Goal: Task Accomplishment & Management: Complete application form

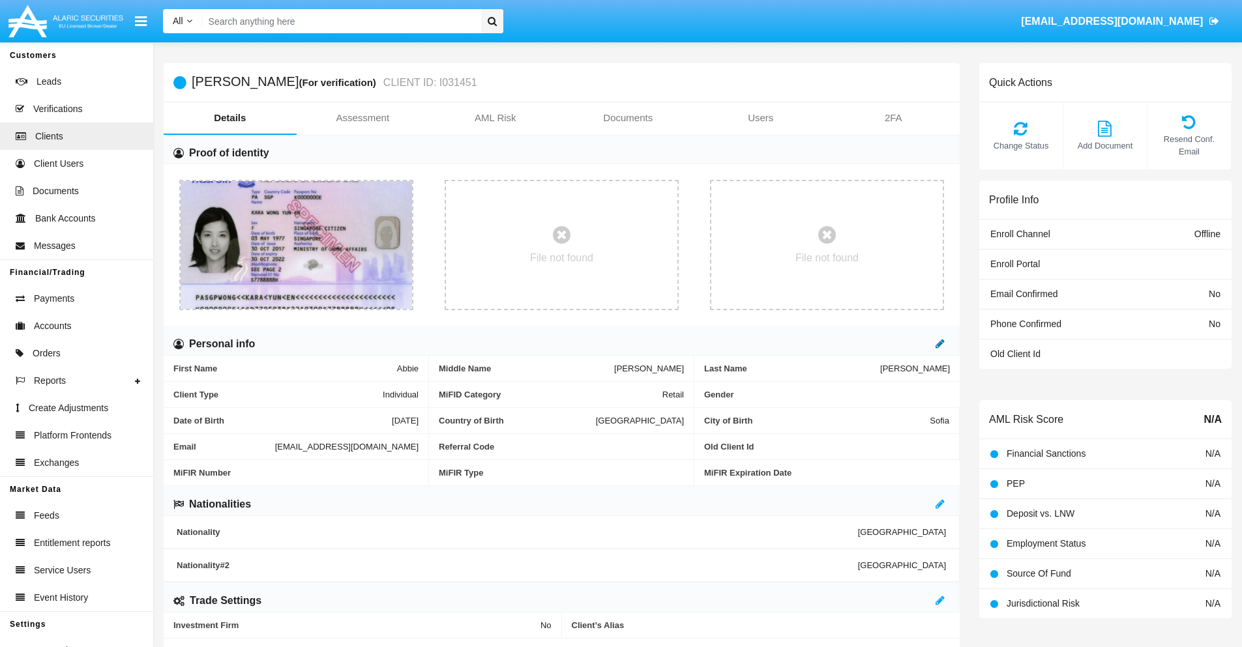
click at [940, 343] on icon at bounding box center [939, 343] width 9 height 10
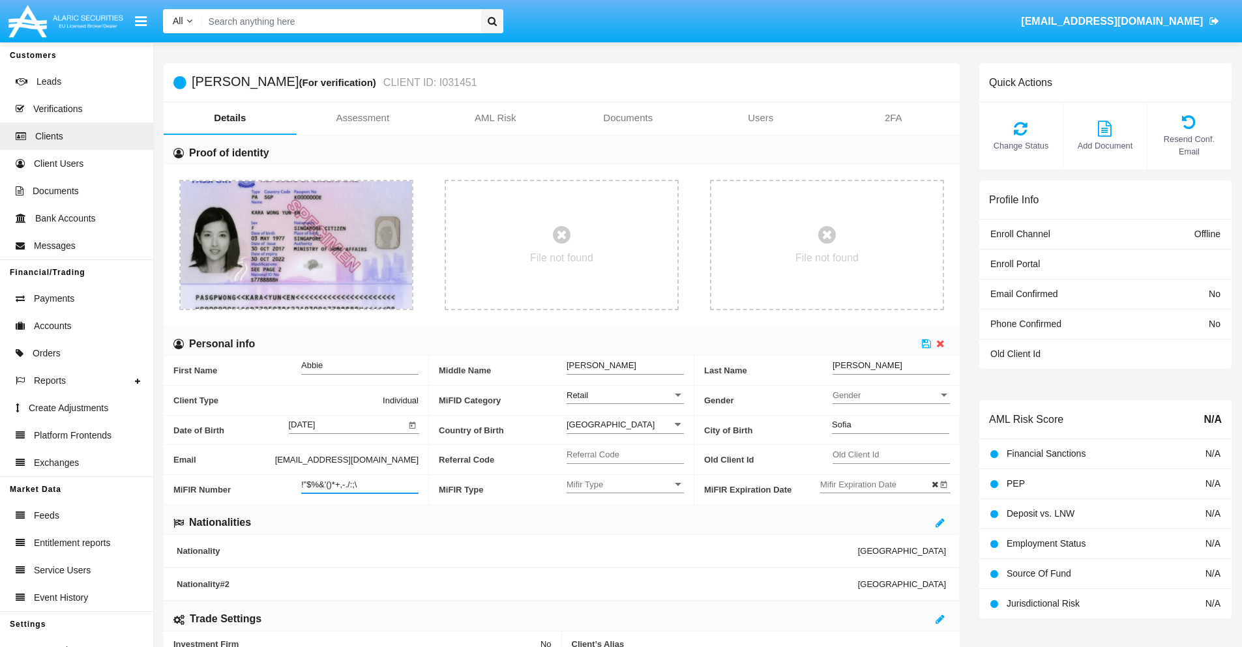
type input "!"$%&'()*+,-./:;\"
click at [926, 343] on icon at bounding box center [926, 343] width 9 height 10
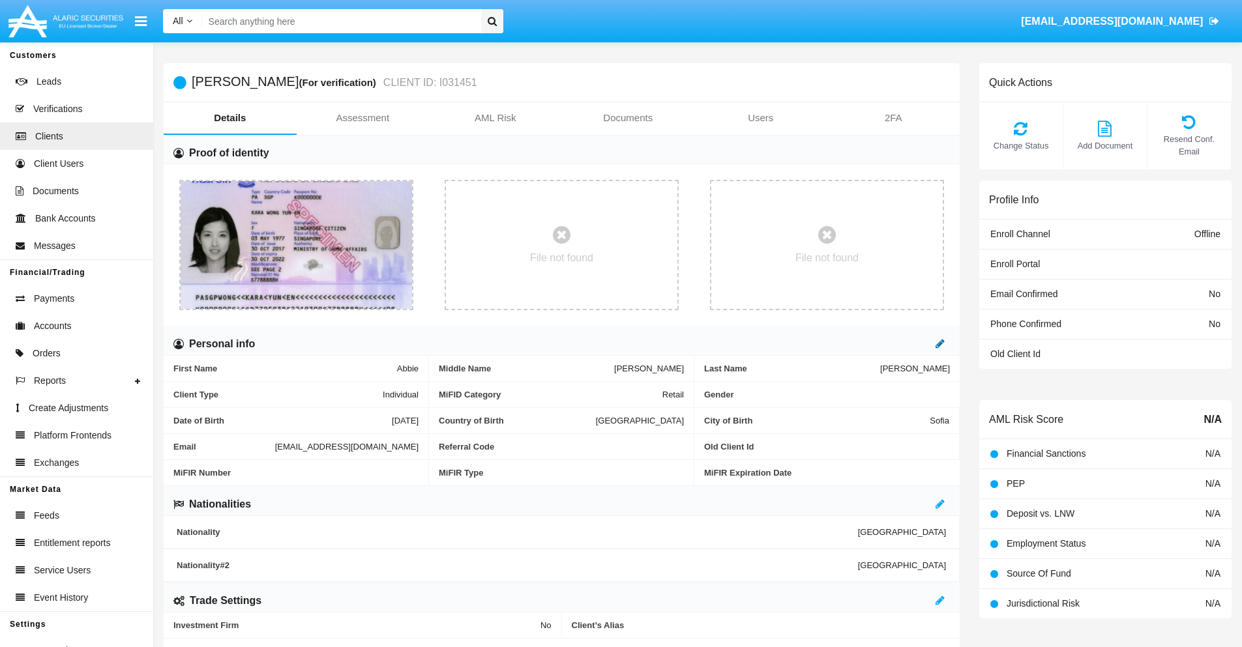
click at [940, 343] on icon at bounding box center [939, 343] width 9 height 10
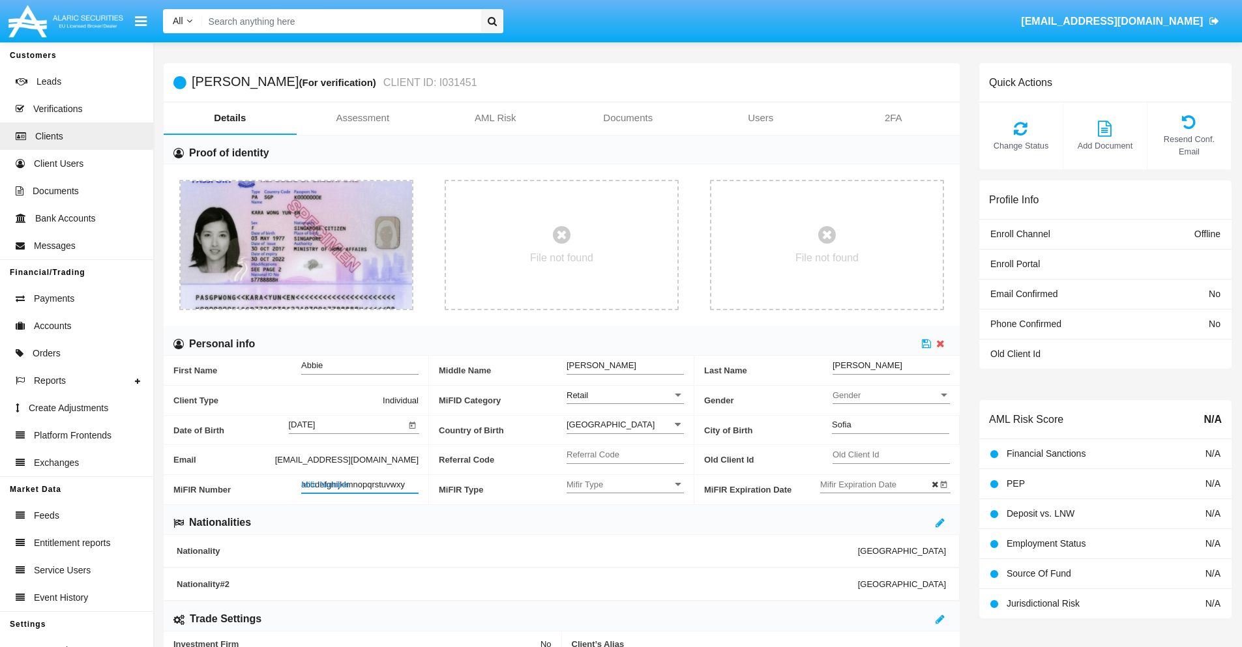
type input "abcdefghijklmnopqrstuvwxyz"
click at [926, 343] on icon at bounding box center [926, 343] width 9 height 10
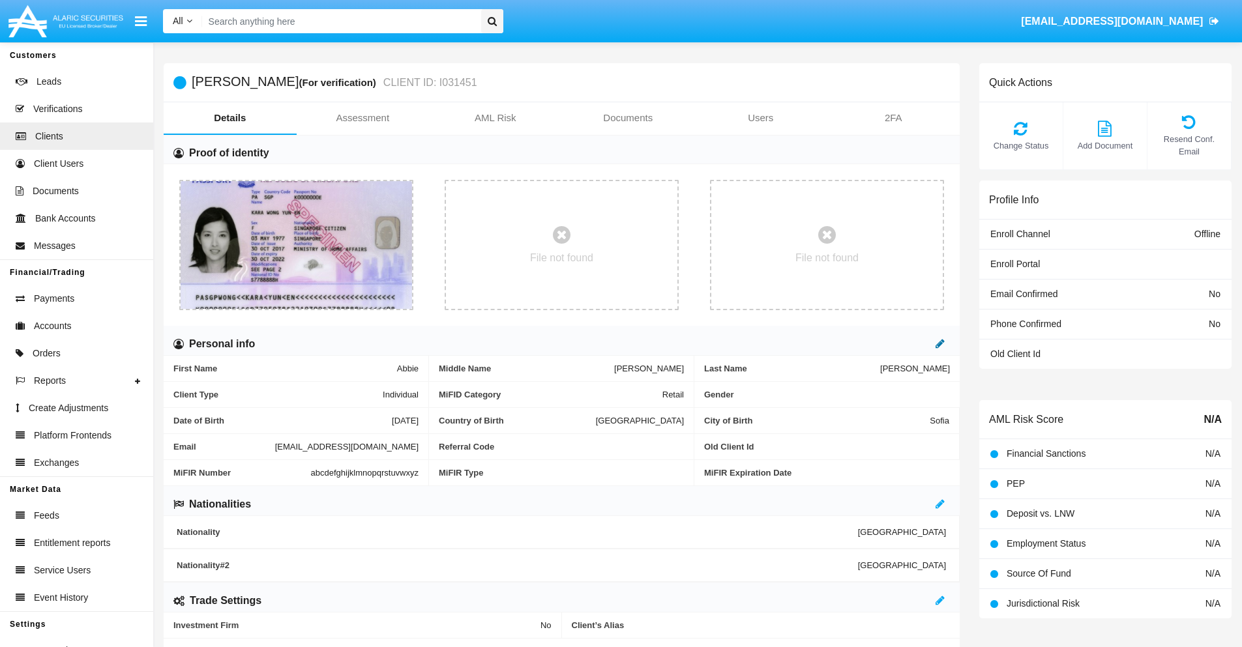
click at [940, 343] on icon at bounding box center [939, 343] width 9 height 10
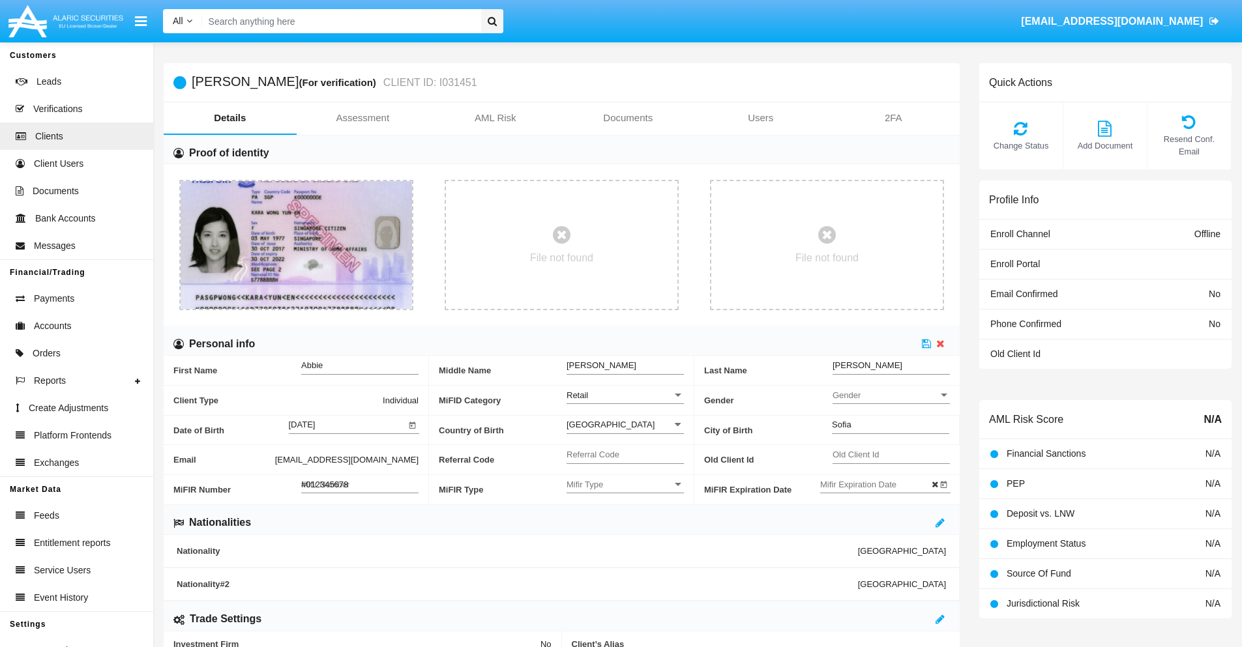
type input "#0123456789"
click at [926, 343] on icon at bounding box center [926, 343] width 9 height 10
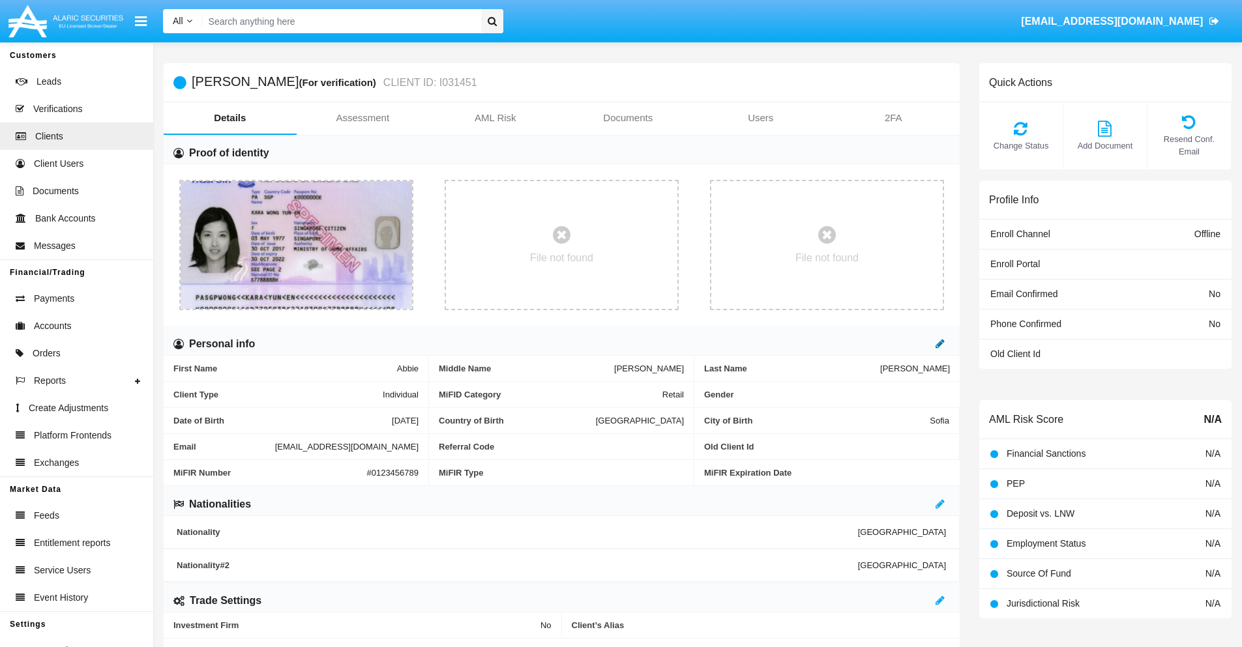
click at [940, 343] on icon at bounding box center [939, 343] width 9 height 10
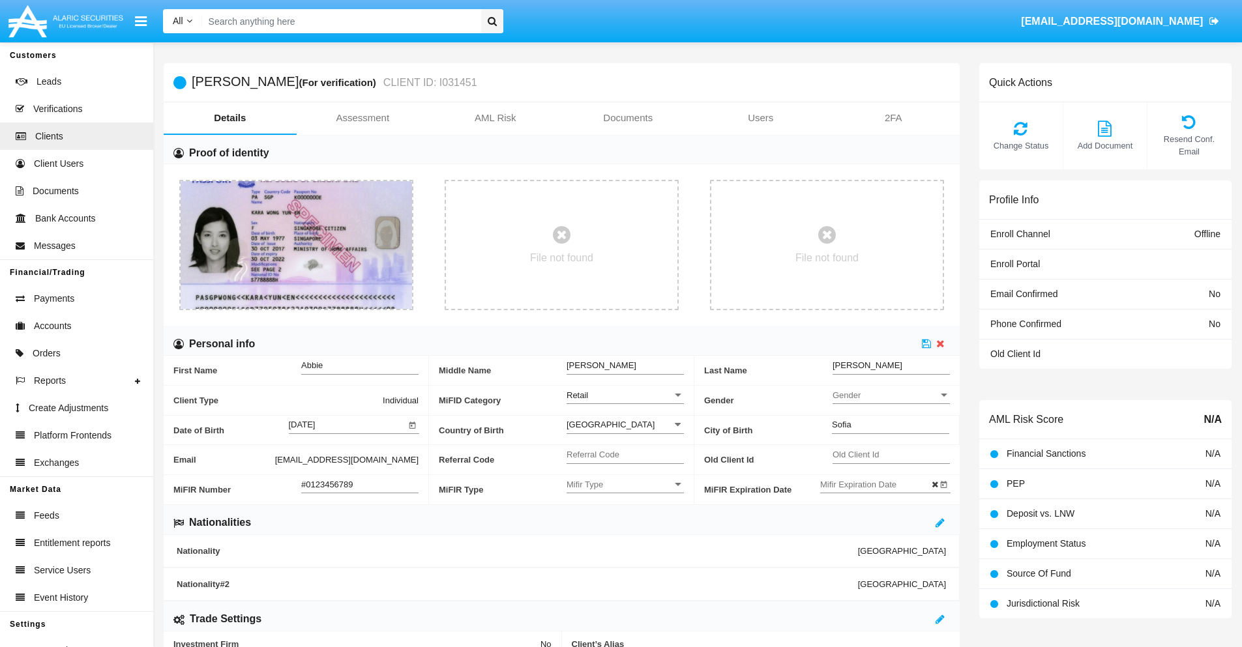
click at [360, 484] on input "#0123456789" at bounding box center [359, 484] width 117 height 11
click at [926, 343] on icon at bounding box center [926, 343] width 9 height 10
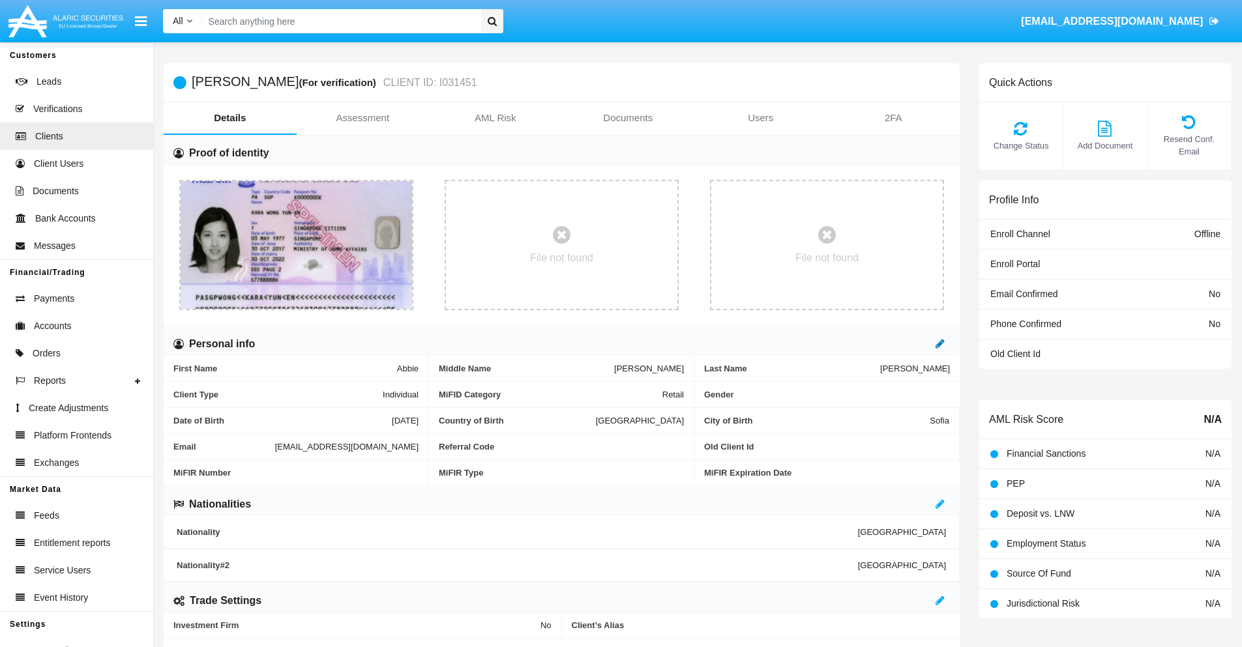
click at [940, 343] on icon at bounding box center [939, 343] width 9 height 10
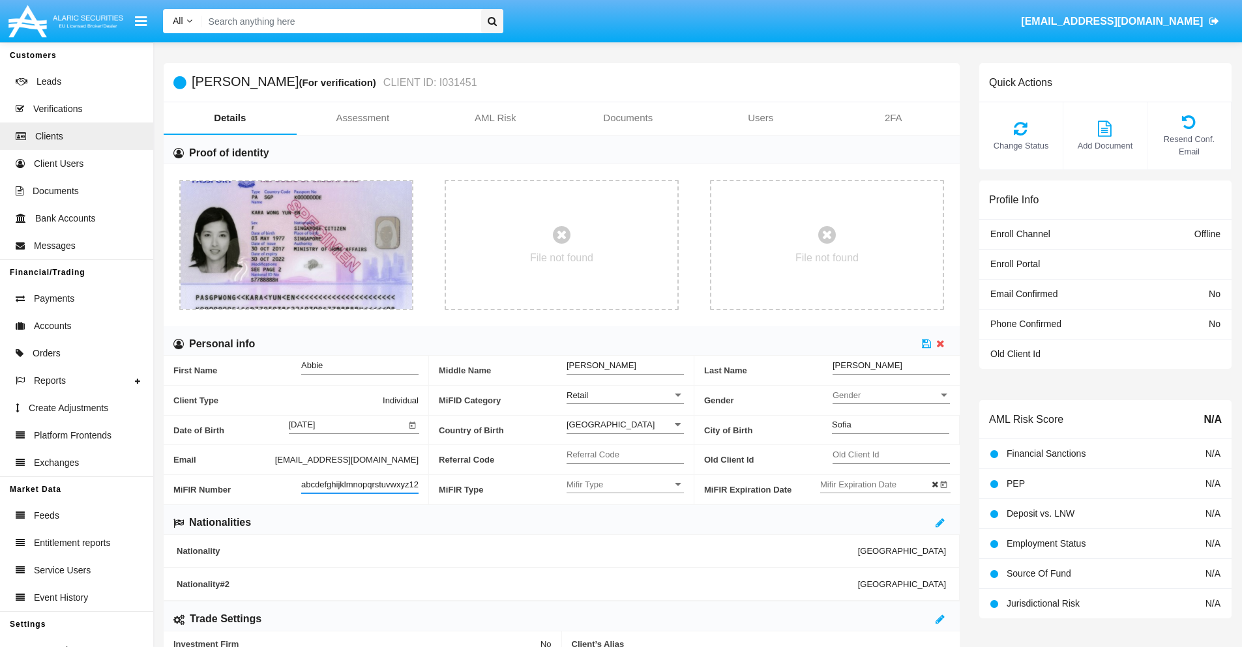
scroll to position [0, 9]
type input "abcdefghijklmnopqrstuvwxyz1234"
click at [926, 343] on icon at bounding box center [926, 343] width 9 height 10
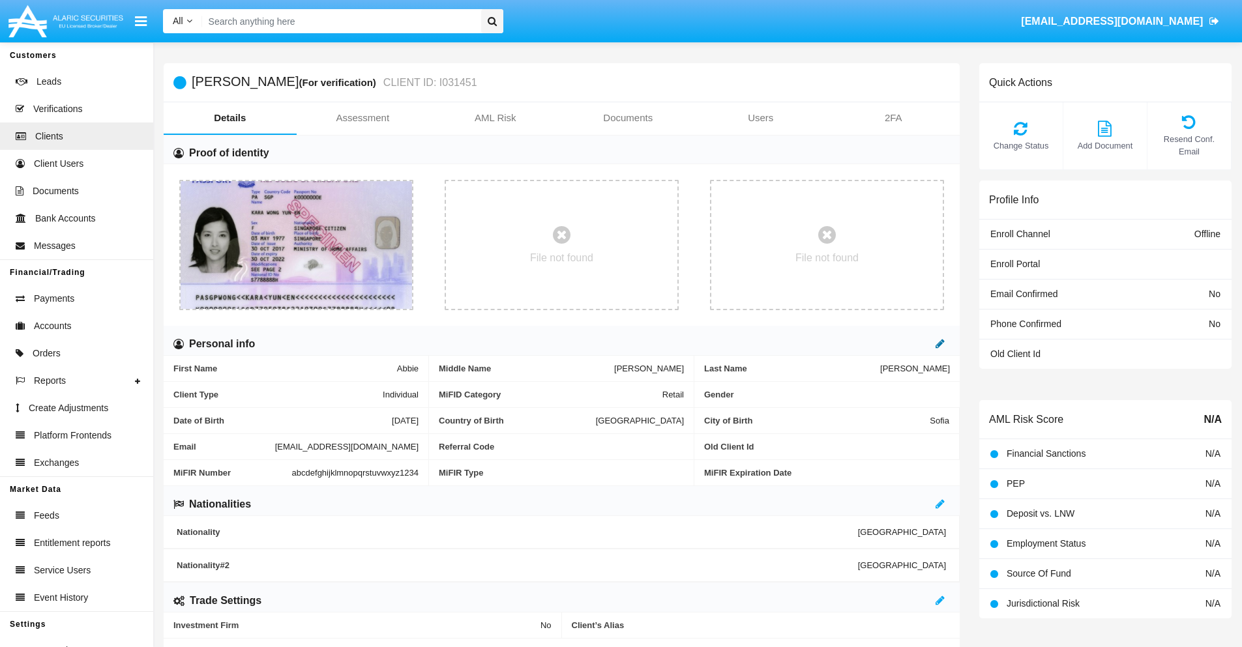
click at [940, 343] on icon at bounding box center [939, 343] width 9 height 10
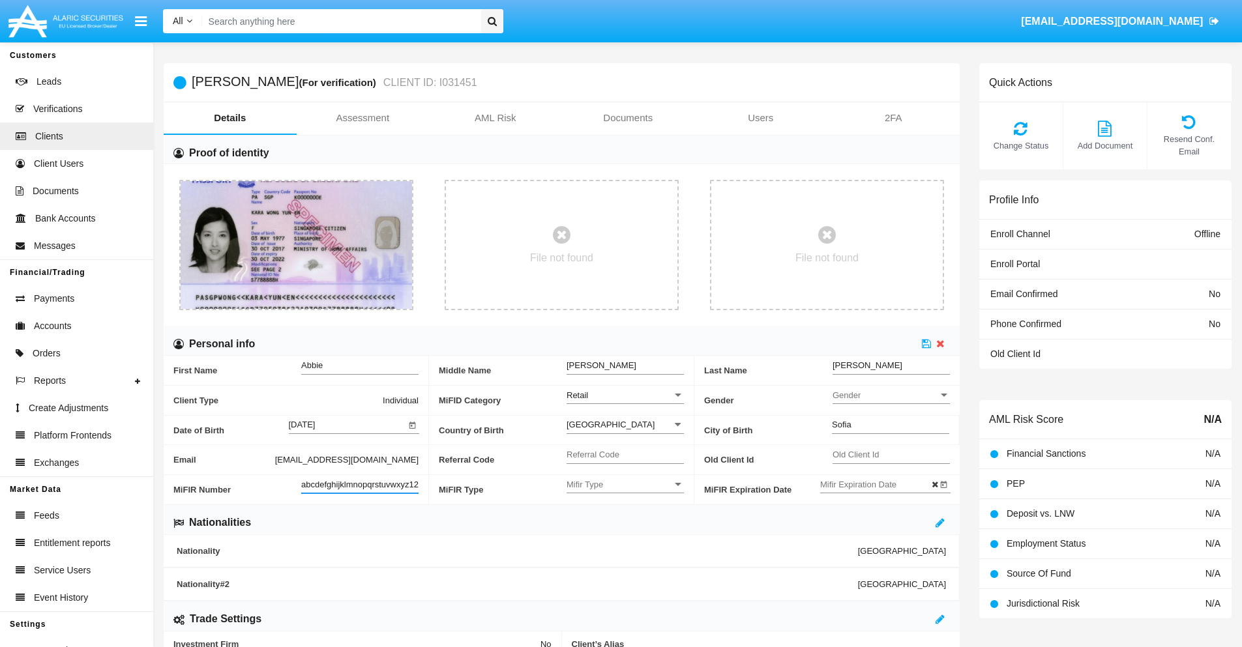
scroll to position [0, 14]
type input "abcdefghijklmnopqrstuvwxyz12345"
click at [926, 343] on icon at bounding box center [926, 343] width 9 height 10
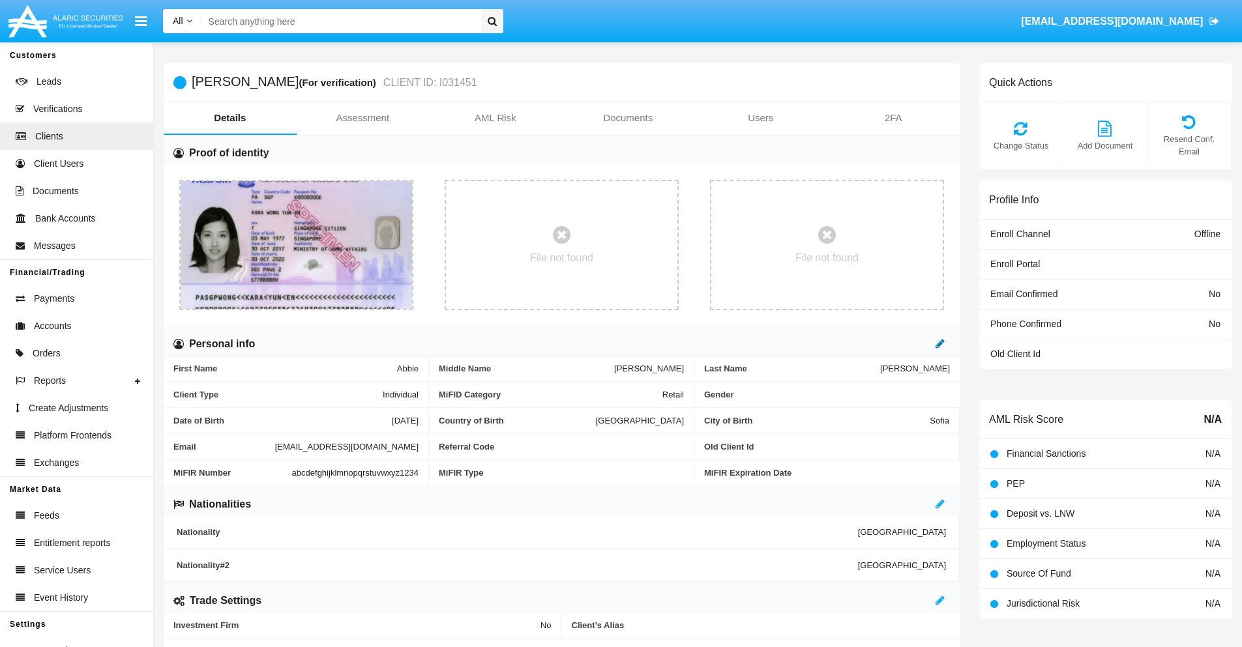
click at [940, 343] on icon at bounding box center [939, 343] width 9 height 10
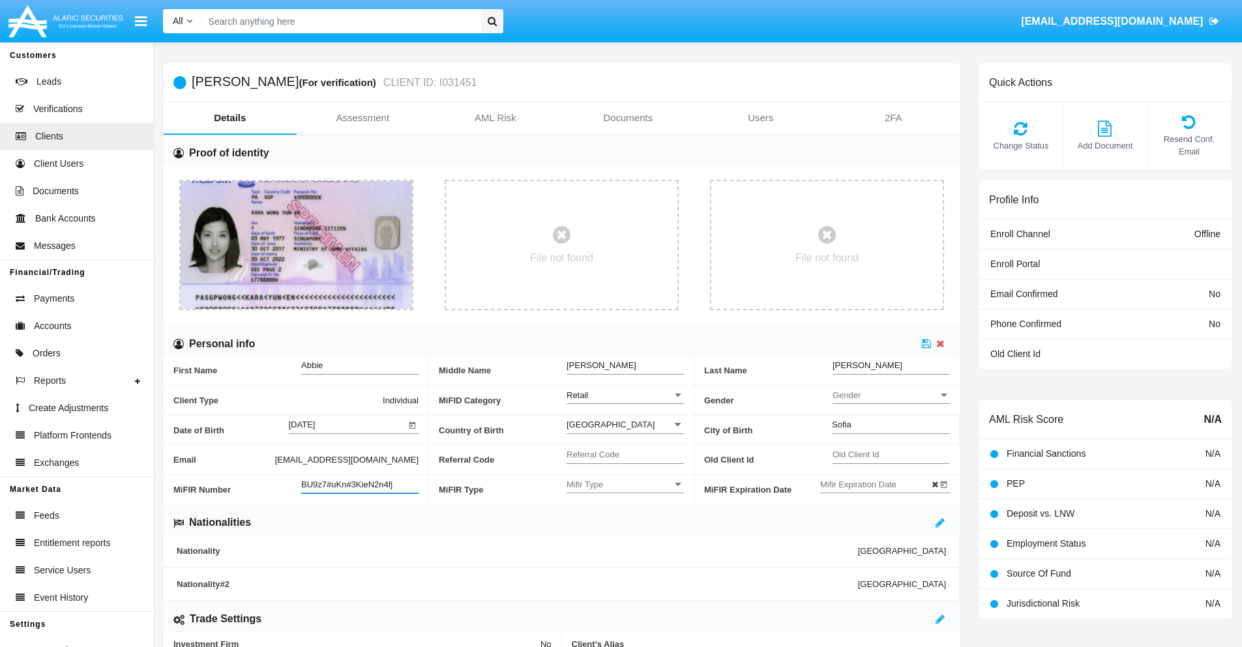
type input "BU9z7#uKn#3KieN2n4fj"
click at [625, 484] on span "Mifir Type" at bounding box center [619, 484] width 106 height 11
click at [625, 517] on span "CONCAT" at bounding box center [624, 516] width 117 height 25
click at [878, 484] on input "Mifir Expiration Date" at bounding box center [878, 484] width 117 height 11
click at [858, 265] on span "[DATE]" at bounding box center [848, 266] width 29 height 10
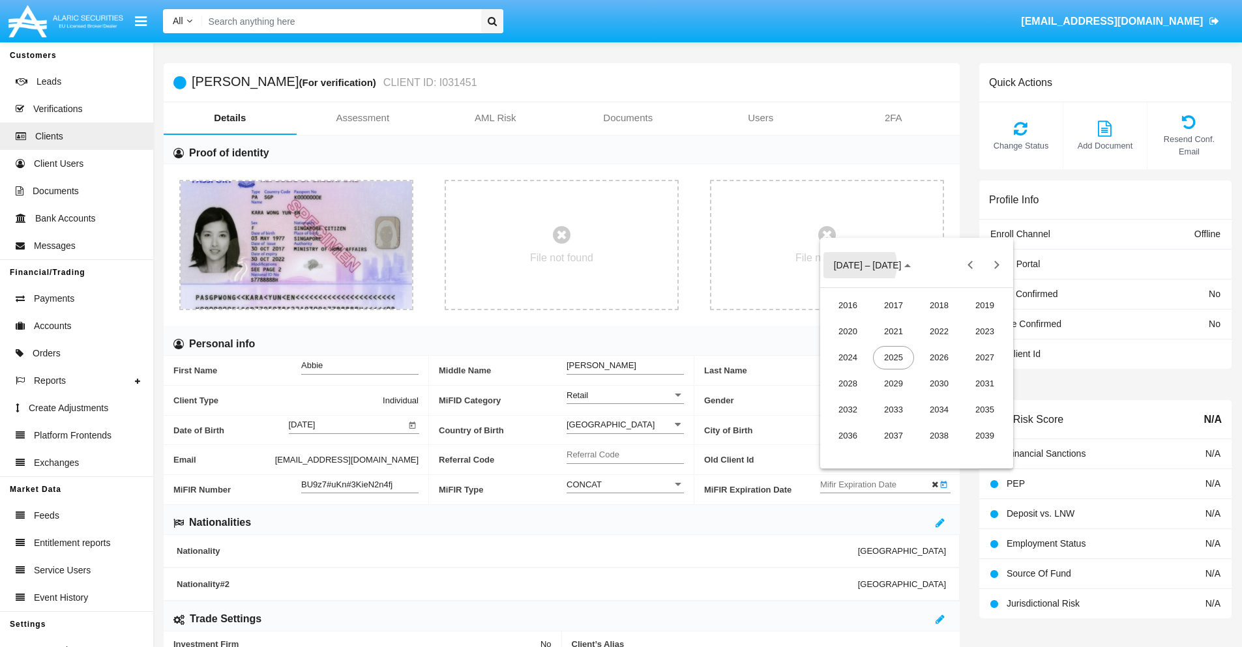
click at [939, 383] on div "2030" at bounding box center [938, 383] width 41 height 23
click at [847, 331] on div "JAN" at bounding box center [847, 331] width 41 height 23
click at [890, 347] on div "1" at bounding box center [890, 347] width 23 height 23
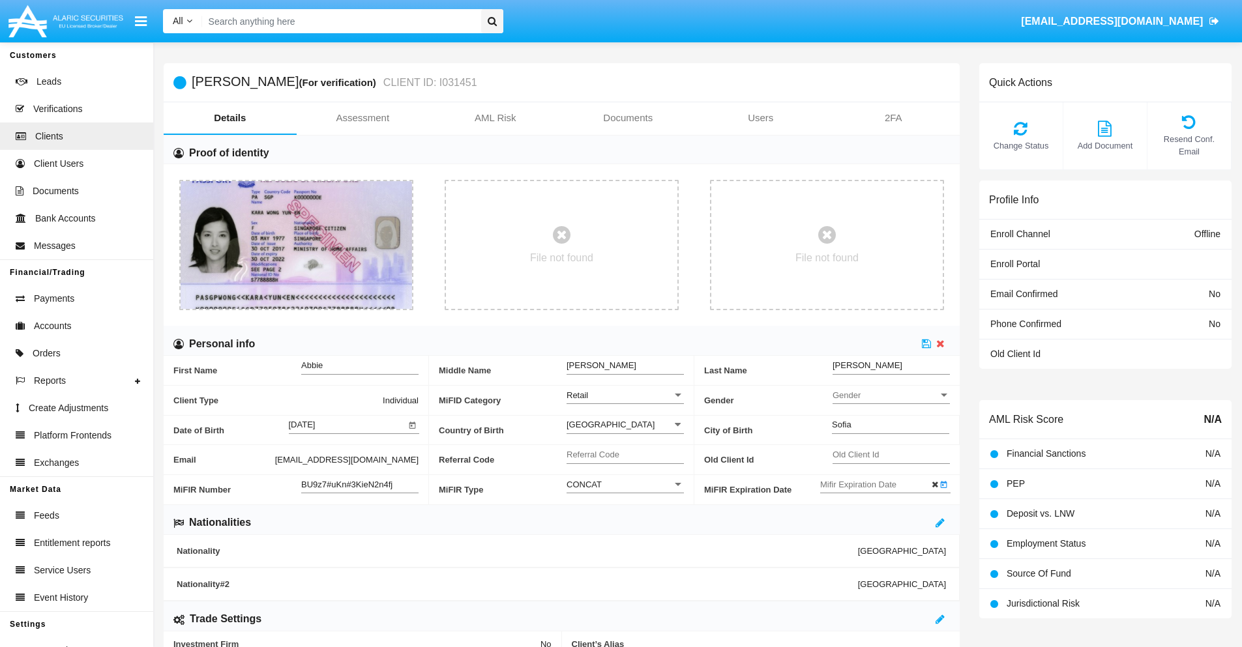
type input "[DATE]"
click at [926, 343] on icon at bounding box center [926, 343] width 9 height 10
